Goal: Transaction & Acquisition: Purchase product/service

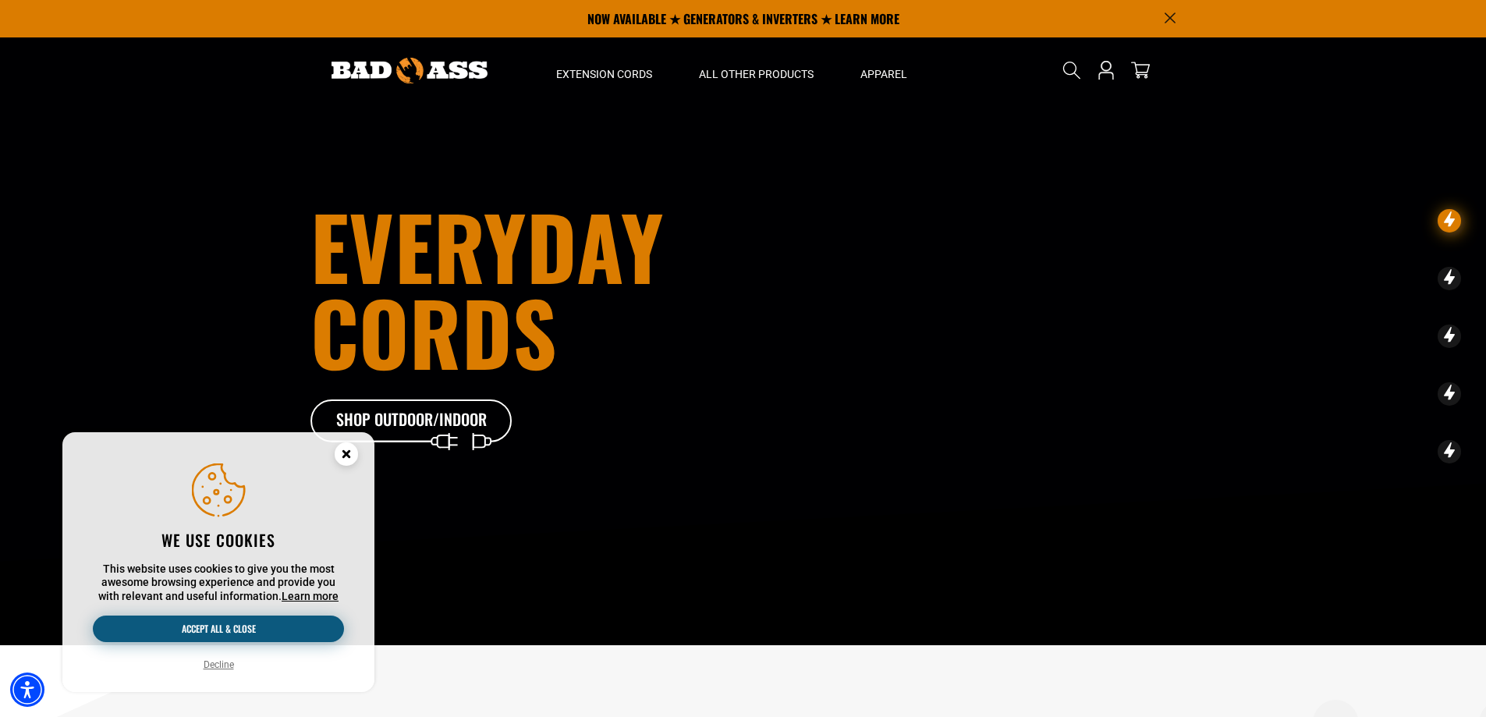
click at [238, 627] on button "Accept all & close" at bounding box center [218, 629] width 251 height 27
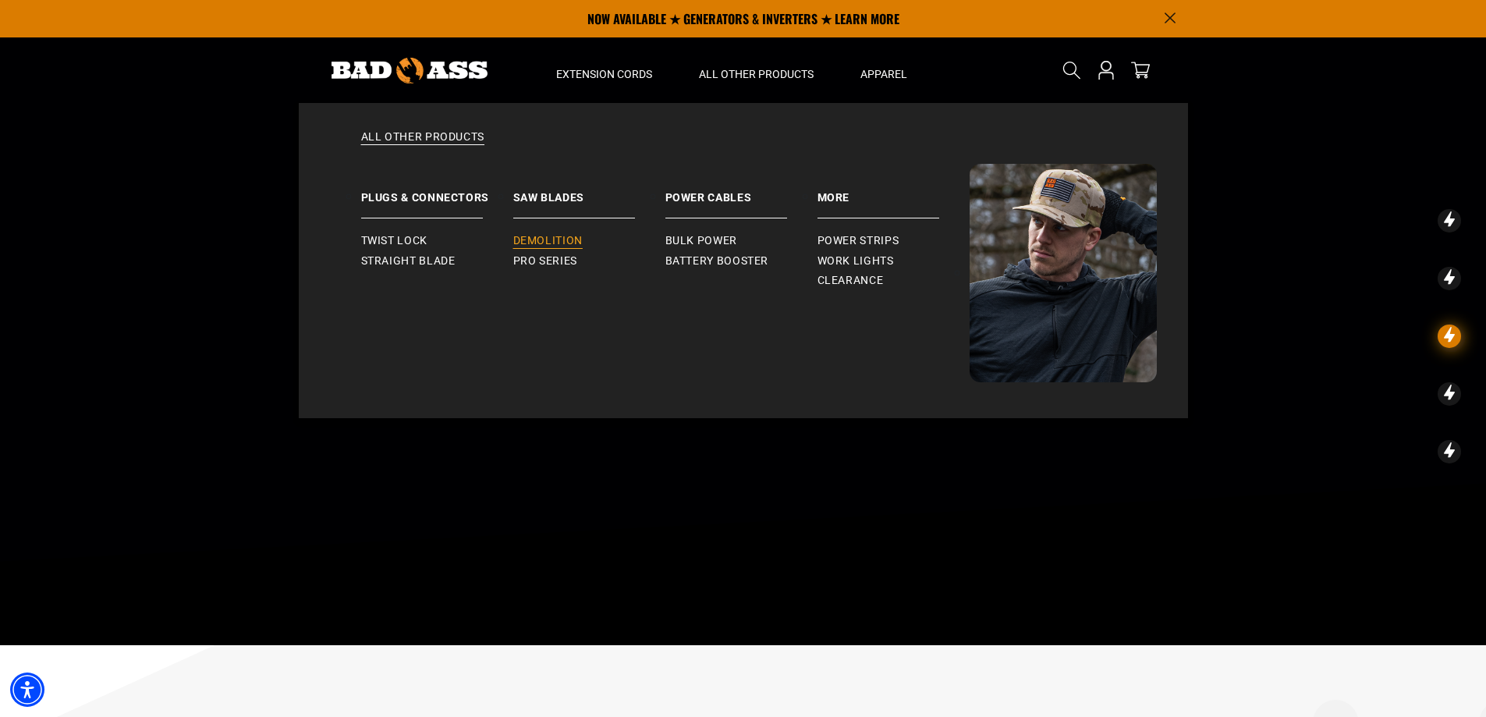
click at [564, 239] on span "Demolition" at bounding box center [547, 241] width 69 height 14
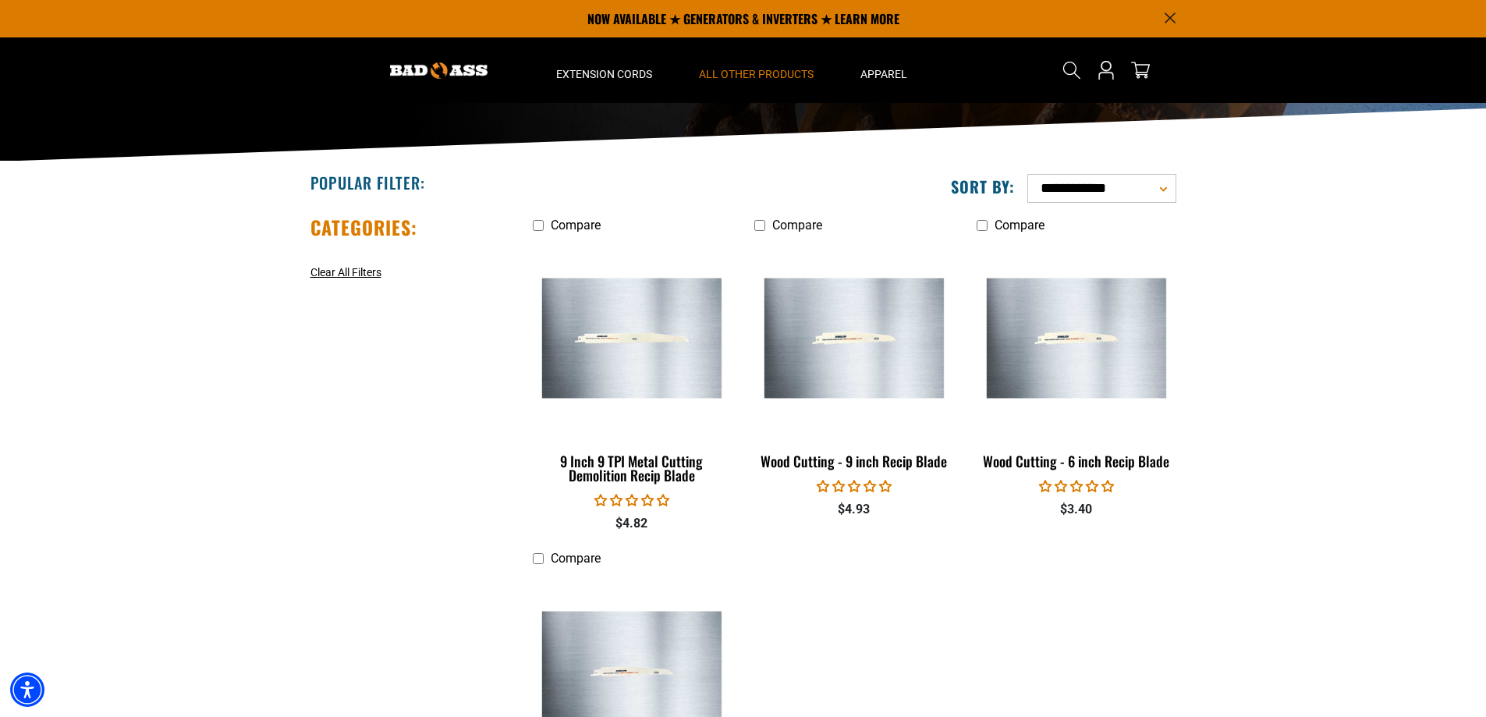
scroll to position [78, 0]
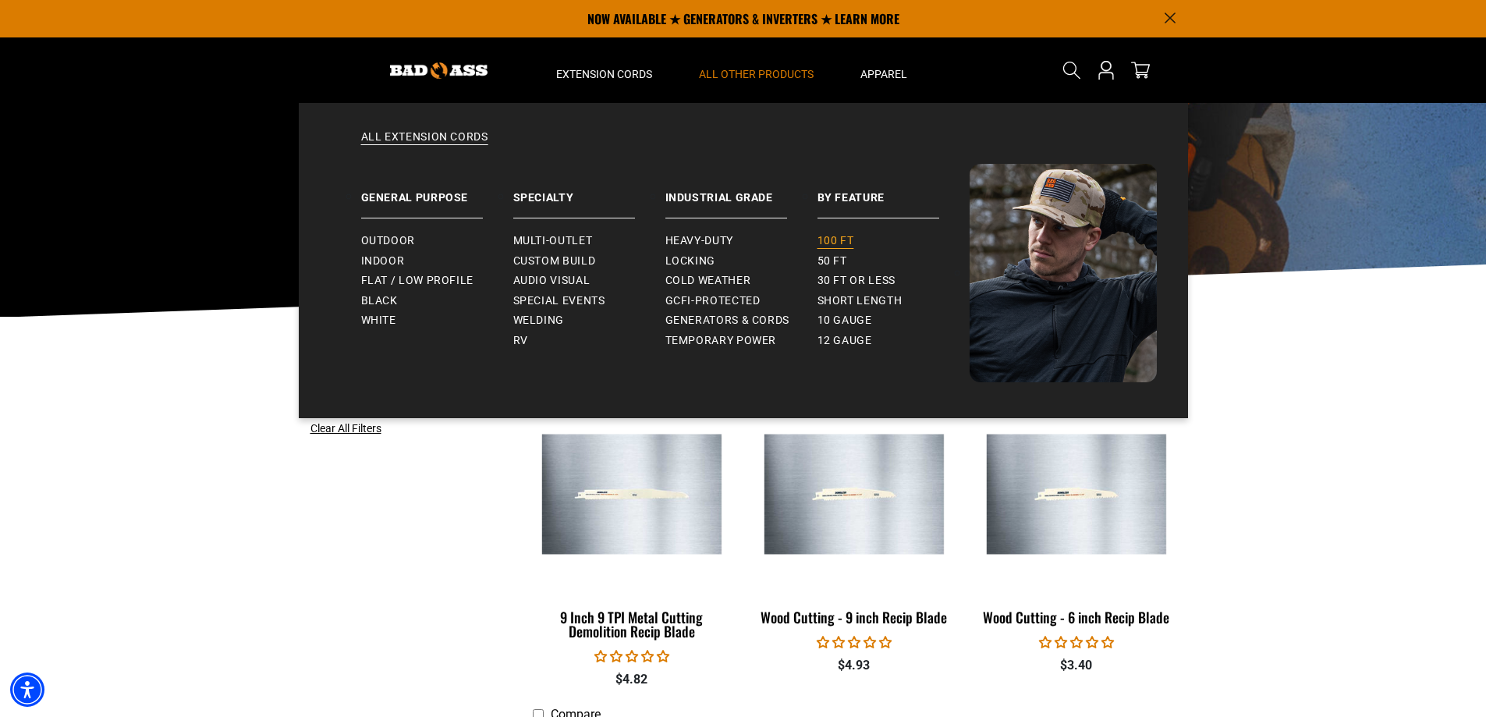
click at [830, 234] on span "100 ft" at bounding box center [836, 241] width 37 height 14
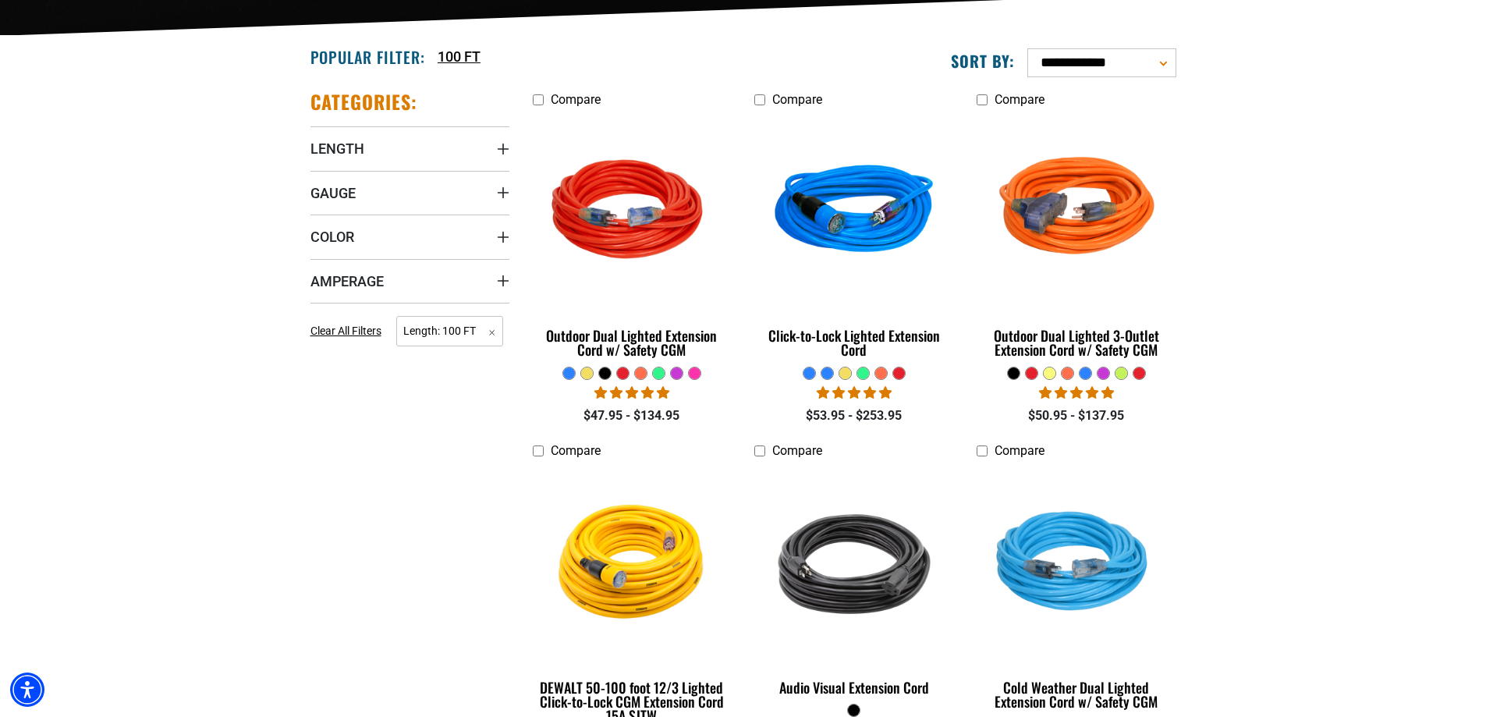
scroll to position [390, 0]
